Goal: Task Accomplishment & Management: Complete application form

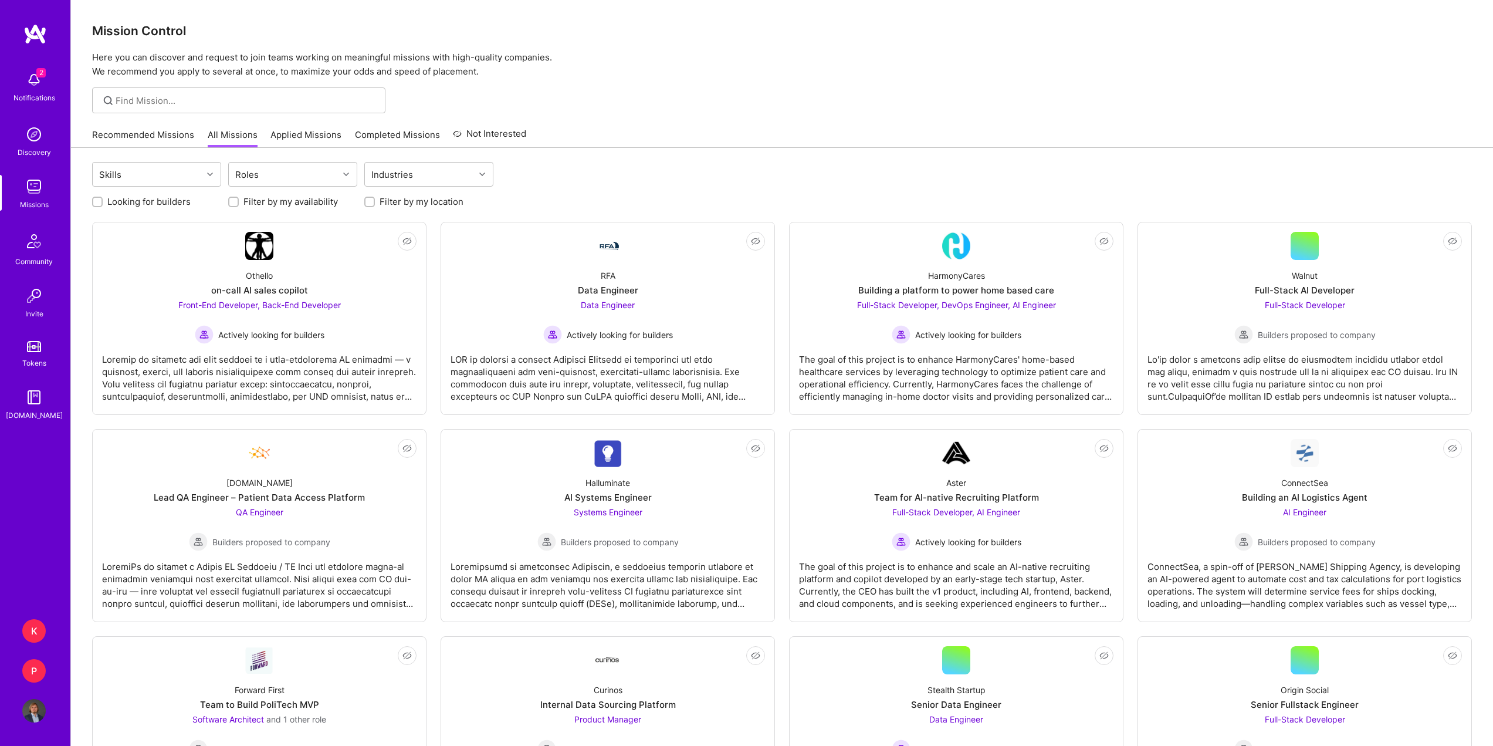
click at [181, 137] on link "Recommended Missions" at bounding box center [143, 138] width 102 height 19
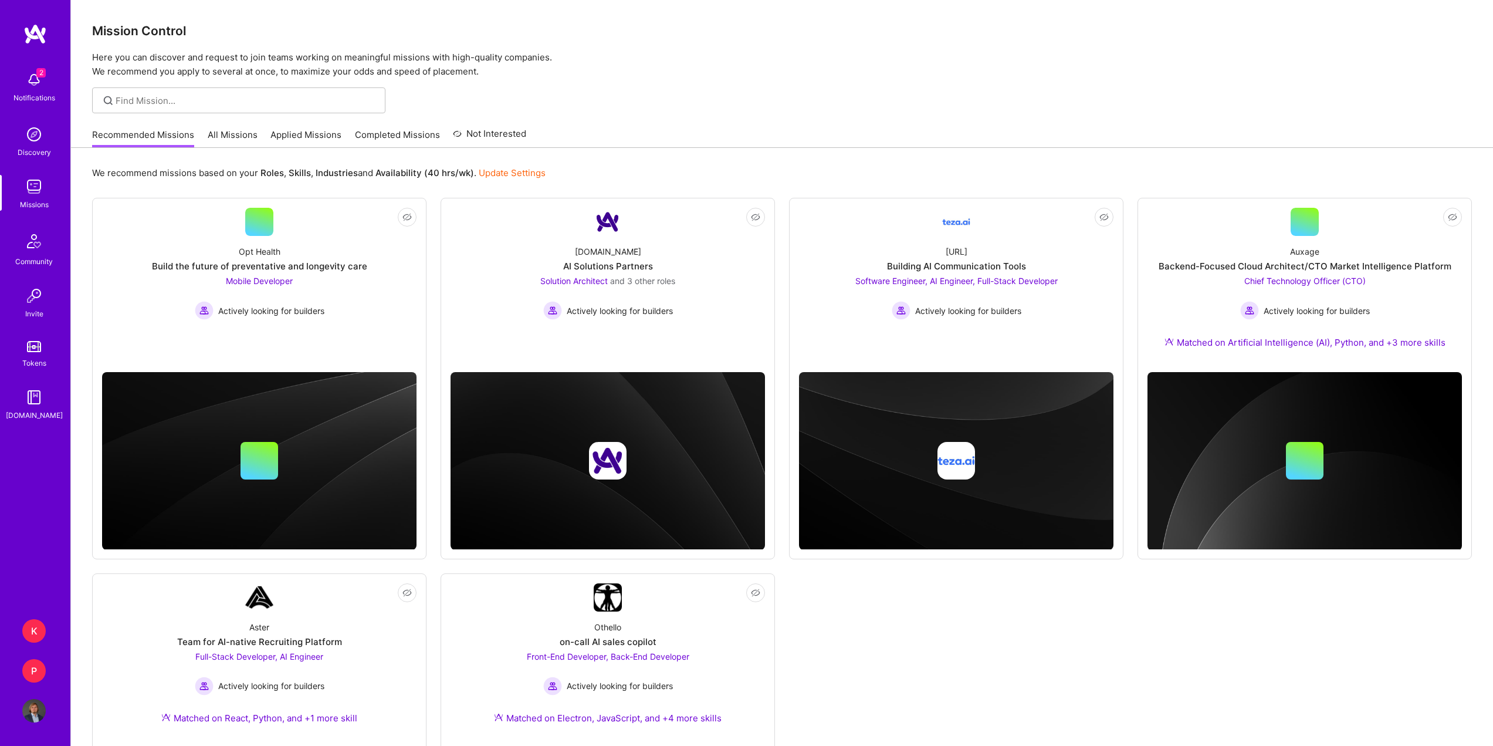
click at [33, 674] on div "P" at bounding box center [33, 670] width 23 height 23
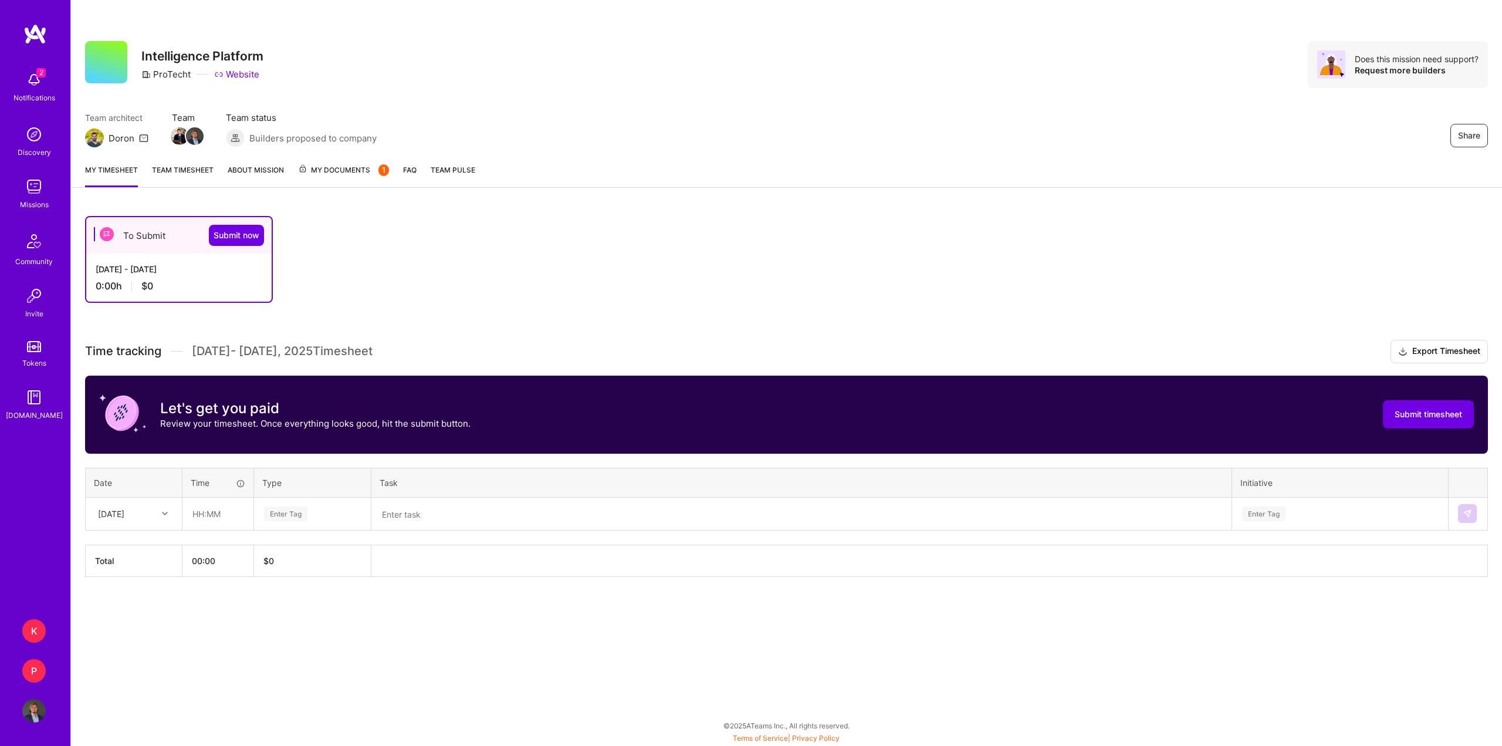
click at [358, 174] on span "My Documents 1" at bounding box center [343, 170] width 91 height 13
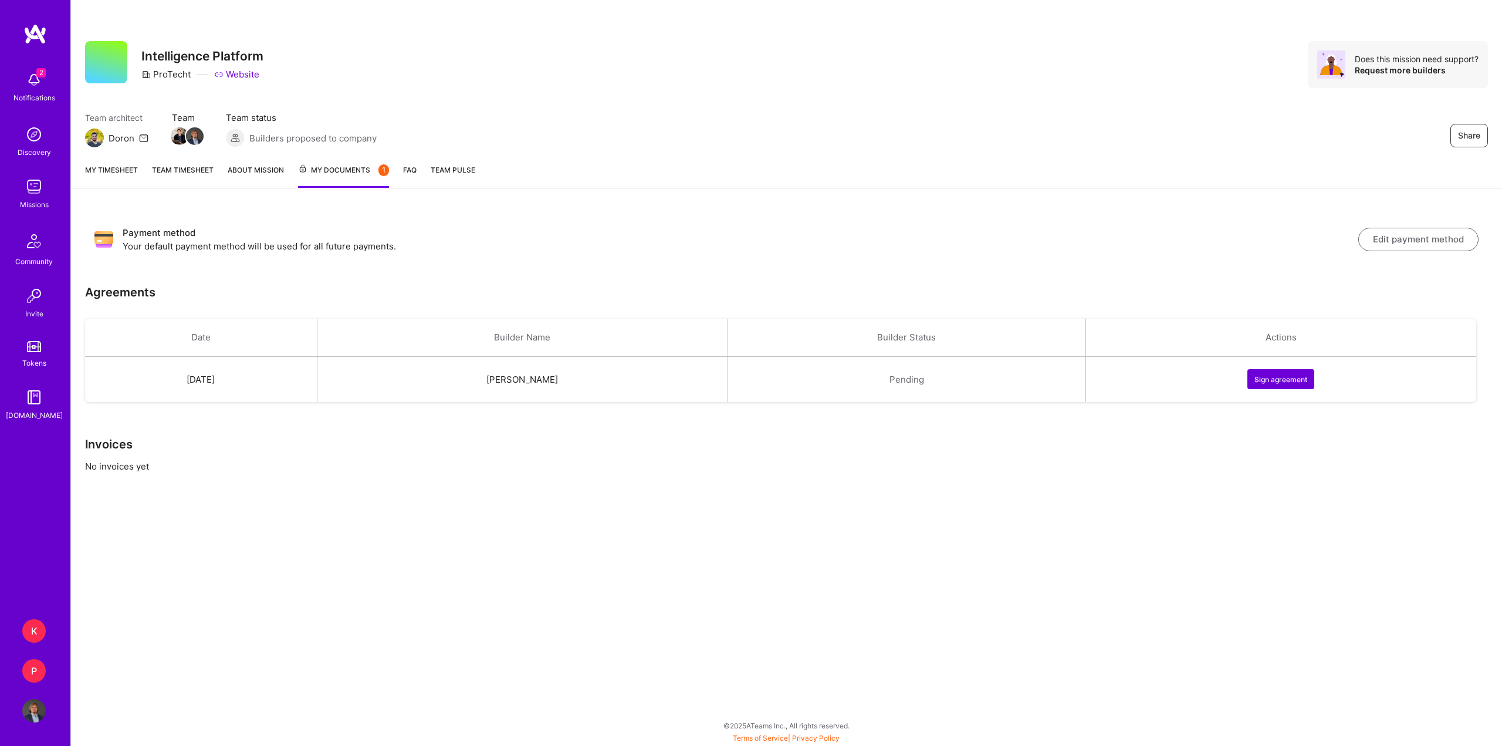
click at [1313, 383] on button "Sign agreement" at bounding box center [1281, 379] width 67 height 20
